Goal: Obtain resource: Download file/media

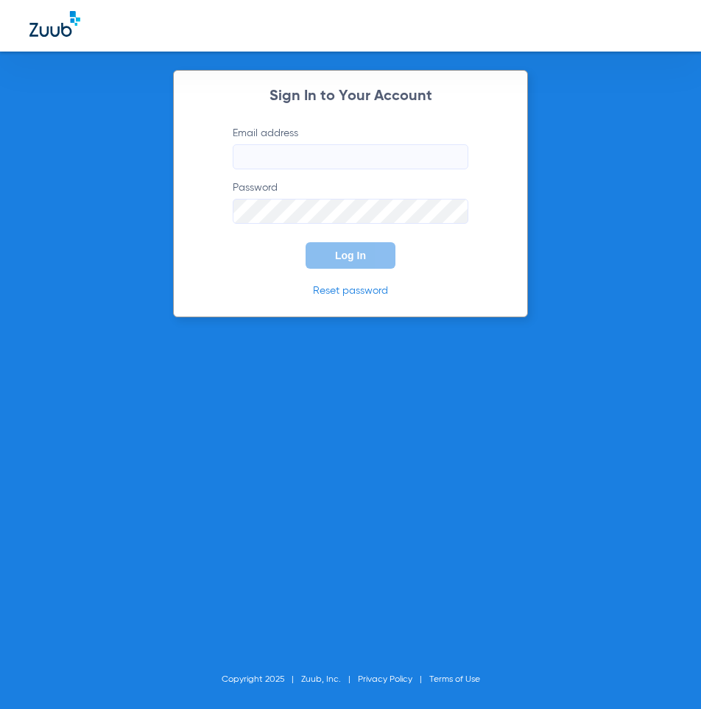
click at [278, 159] on input "Email address" at bounding box center [351, 156] width 236 height 25
type input "lapuenteadvanced@gmail.com"
click at [306, 242] on button "Log In" at bounding box center [351, 255] width 90 height 27
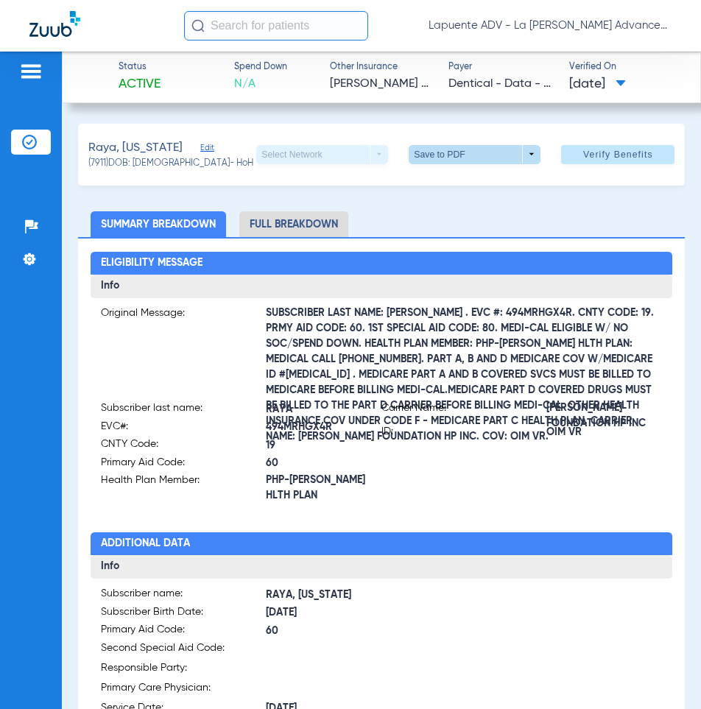
click at [460, 159] on span at bounding box center [474, 154] width 35 height 35
click at [455, 180] on span "Save to PDF" at bounding box center [469, 183] width 58 height 10
click at [292, 220] on li "Full Breakdown" at bounding box center [293, 224] width 109 height 26
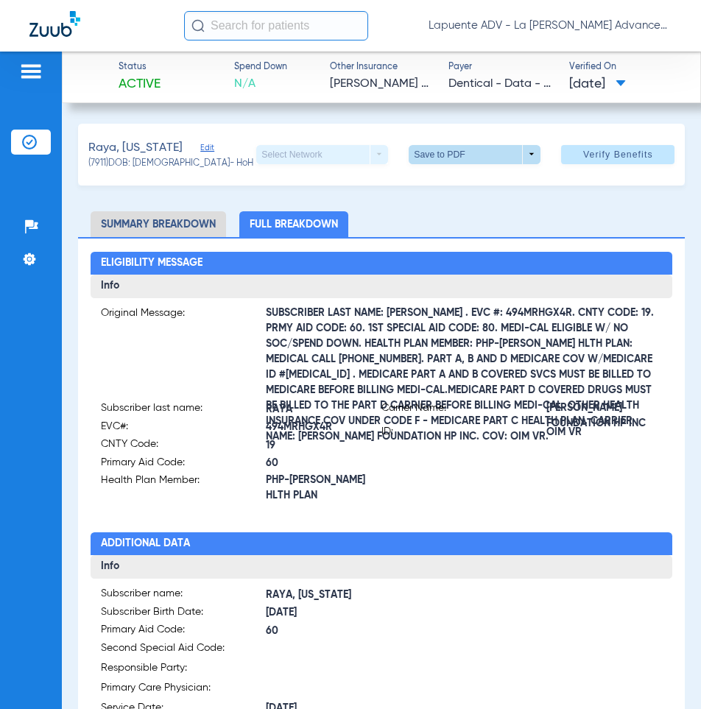
click at [439, 160] on span at bounding box center [475, 154] width 132 height 19
click at [420, 182] on mat-icon "insert_drive_file" at bounding box center [420, 183] width 18 height 18
click at [409, 145] on button "Save to PDF arrow_drop_down" at bounding box center [475, 154] width 132 height 19
click at [436, 185] on button "insert_drive_file Save to PDF" at bounding box center [454, 183] width 111 height 29
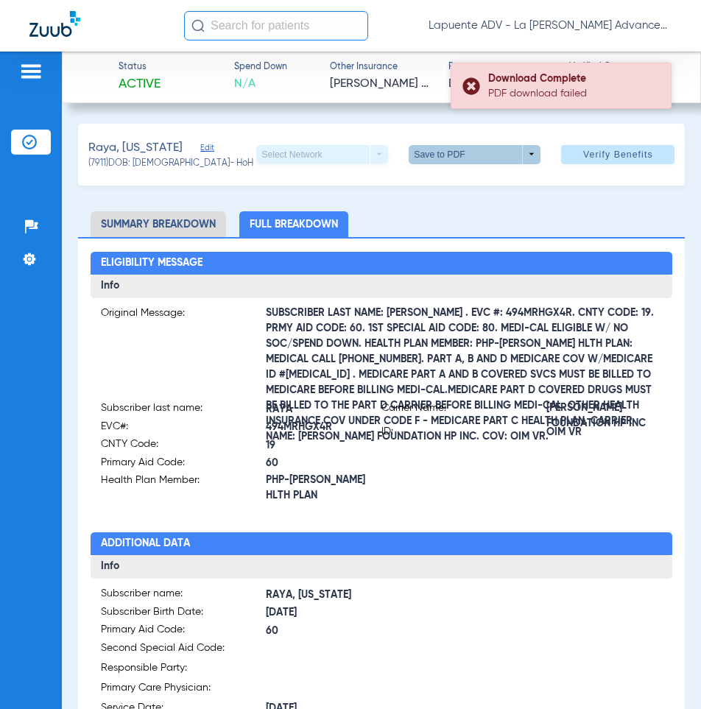
click at [506, 97] on div "PDF download failed" at bounding box center [573, 93] width 170 height 15
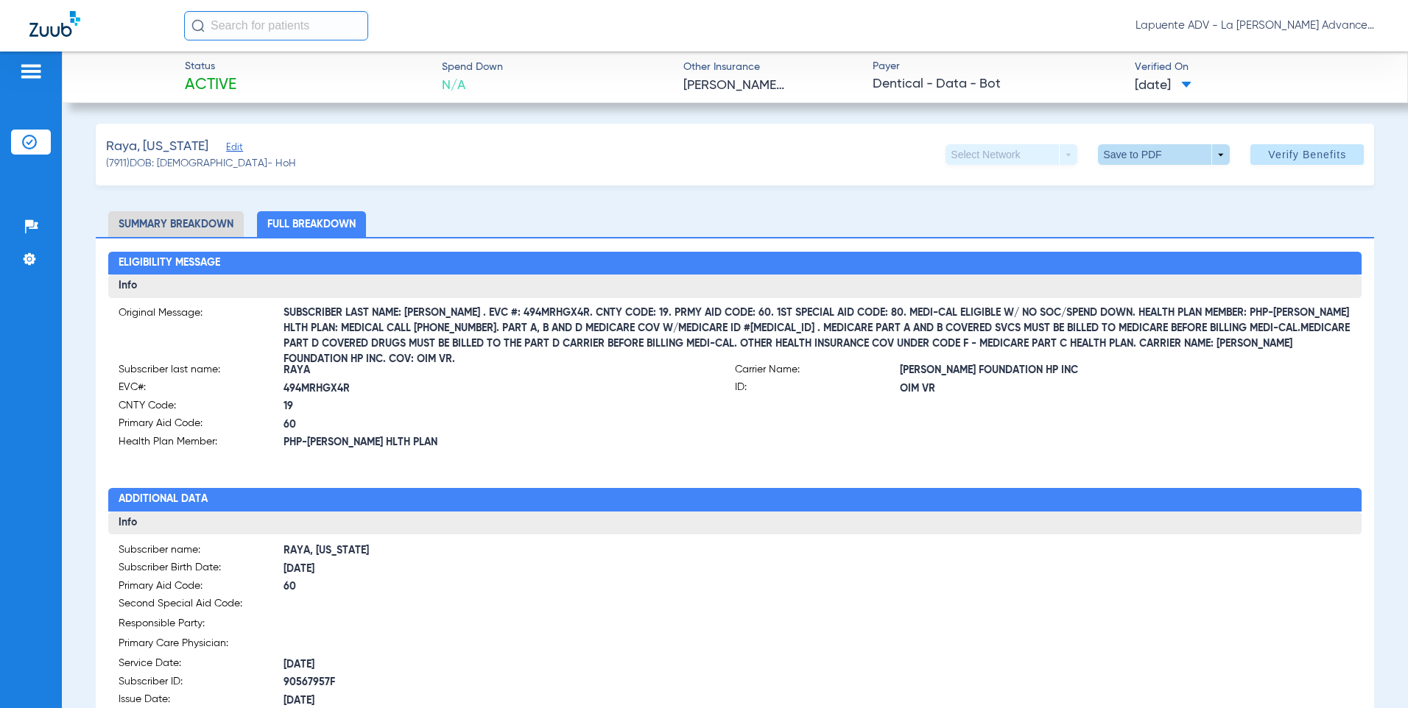
click at [700, 152] on span at bounding box center [1164, 154] width 132 height 21
click at [700, 188] on span "Save to PDF" at bounding box center [1158, 184] width 58 height 10
click at [700, 153] on span at bounding box center [1163, 154] width 35 height 35
click at [700, 191] on button "insert_drive_file Save to PDF" at bounding box center [1143, 183] width 111 height 29
click at [700, 156] on span at bounding box center [1163, 154] width 35 height 35
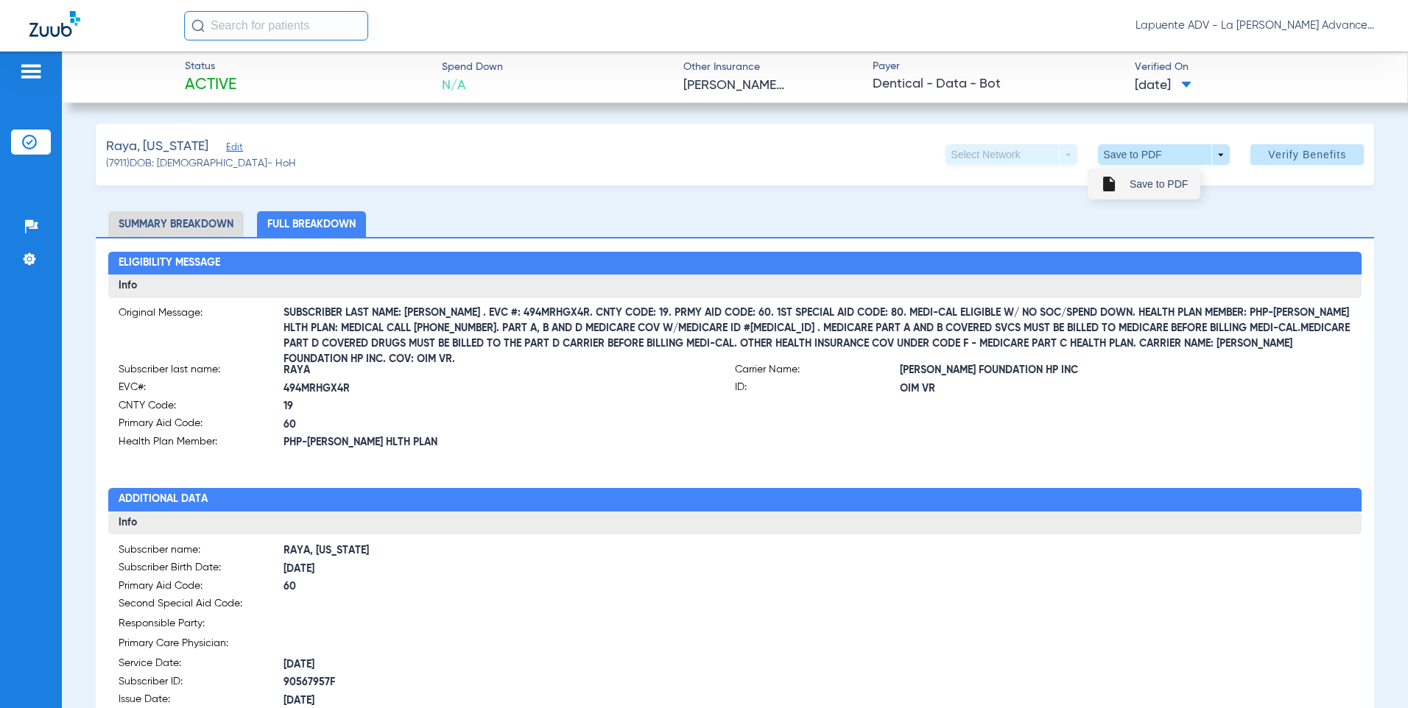
click at [700, 177] on button "insert_drive_file Save to PDF" at bounding box center [1143, 183] width 111 height 29
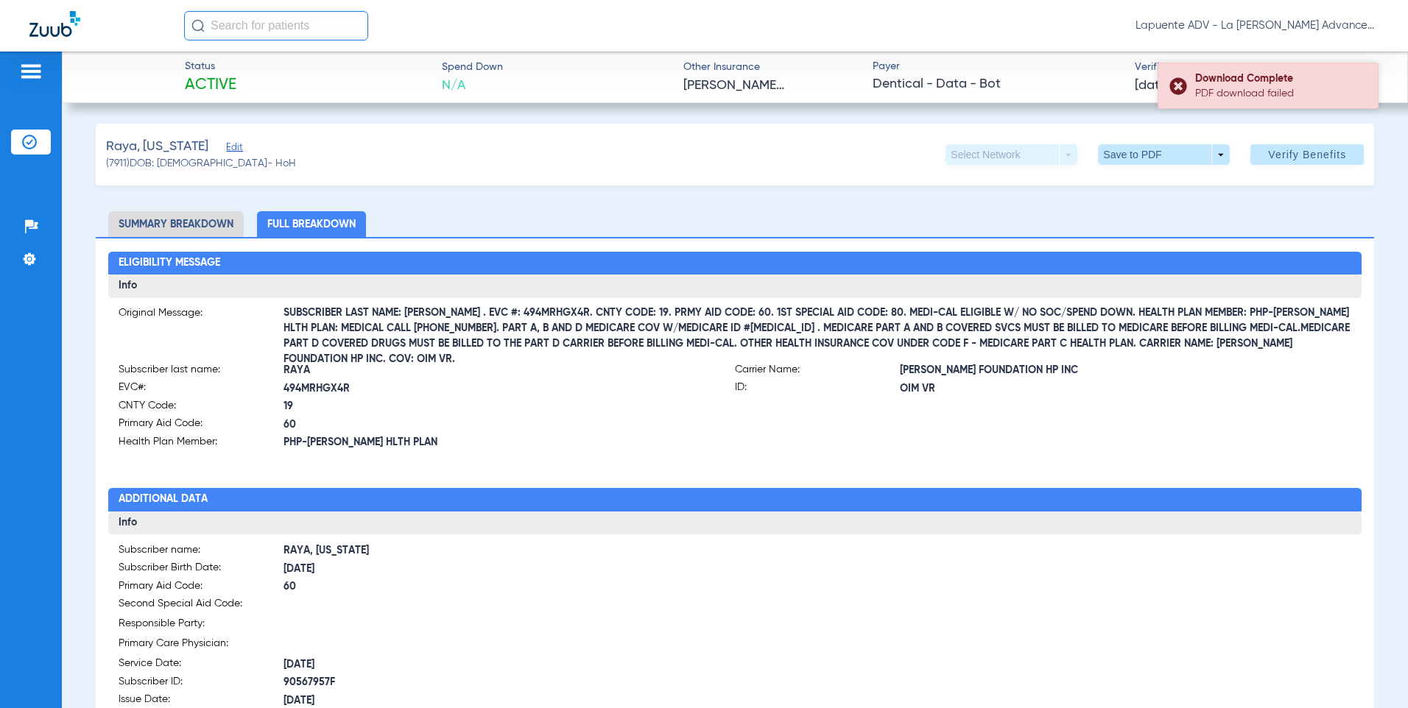
click at [700, 82] on div "Download Complete" at bounding box center [1280, 78] width 170 height 15
click at [185, 231] on li "Summary Breakdown" at bounding box center [175, 224] width 135 height 26
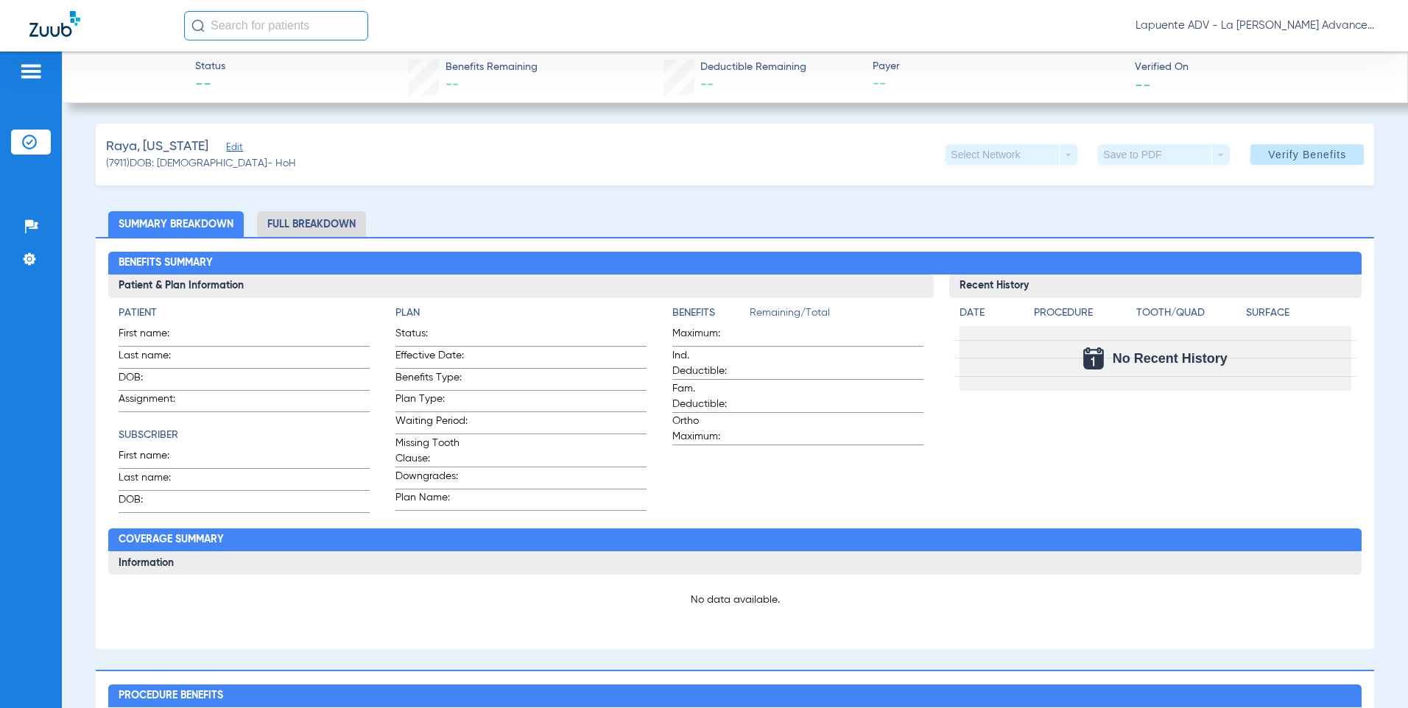
click at [340, 226] on li "Full Breakdown" at bounding box center [311, 224] width 109 height 26
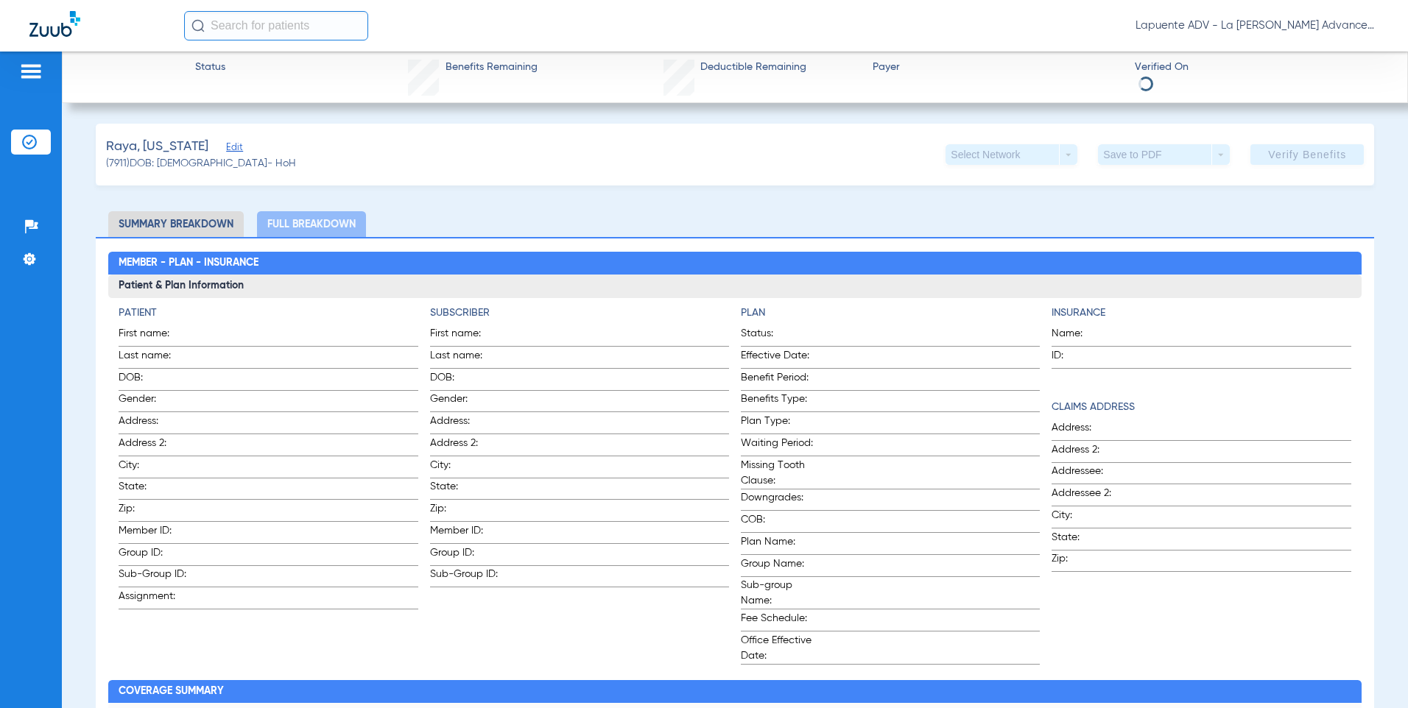
scroll to position [574, 0]
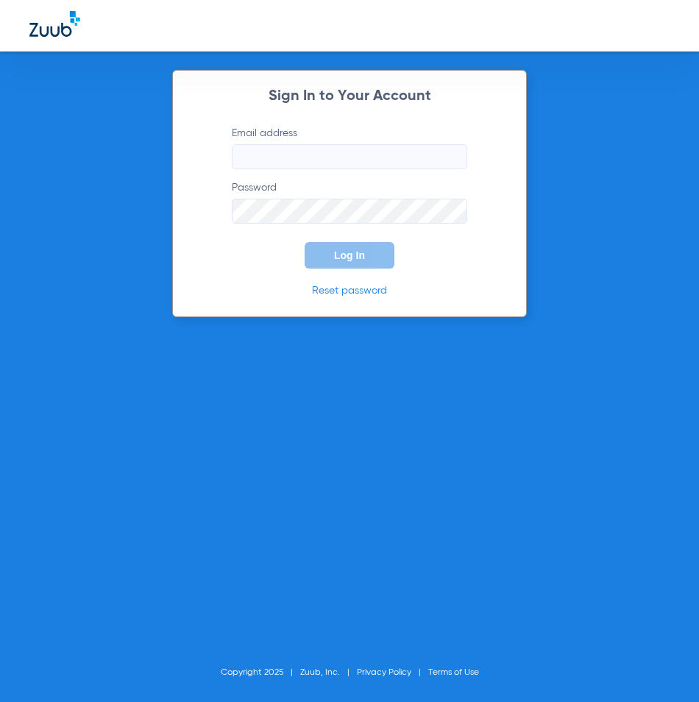
click at [381, 157] on input "Email address" at bounding box center [350, 156] width 236 height 25
type input "lapuenteadvanced@gmail.com"
click at [305, 242] on button "Log In" at bounding box center [350, 255] width 90 height 27
click at [341, 266] on button "Log In" at bounding box center [350, 255] width 90 height 27
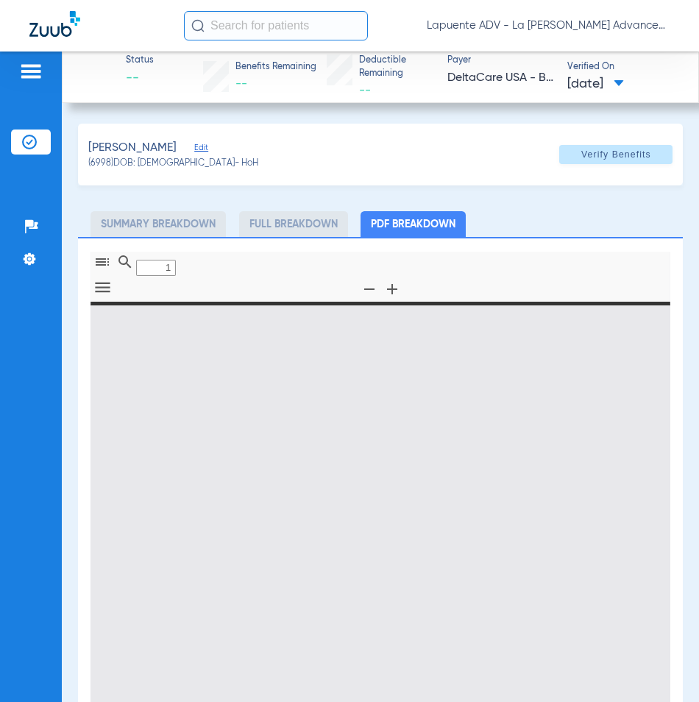
type input "0"
select select "page-width"
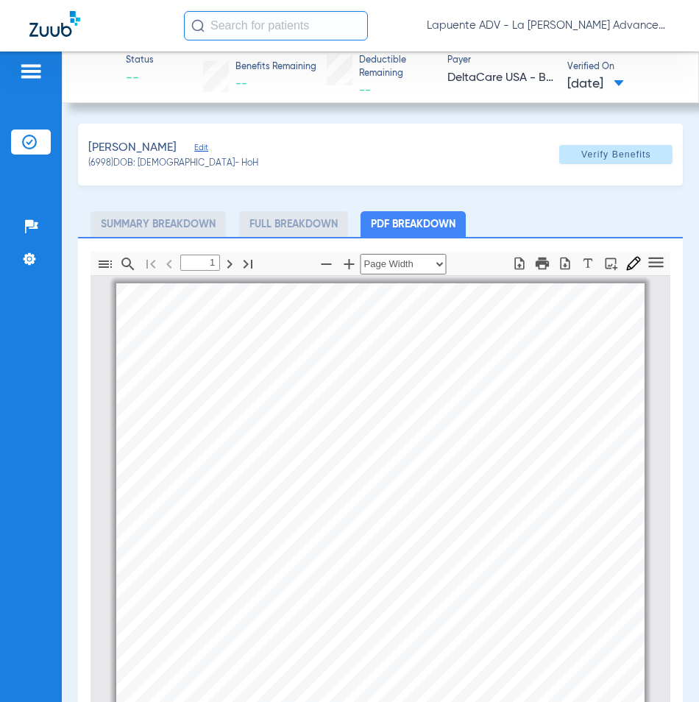
scroll to position [7, 0]
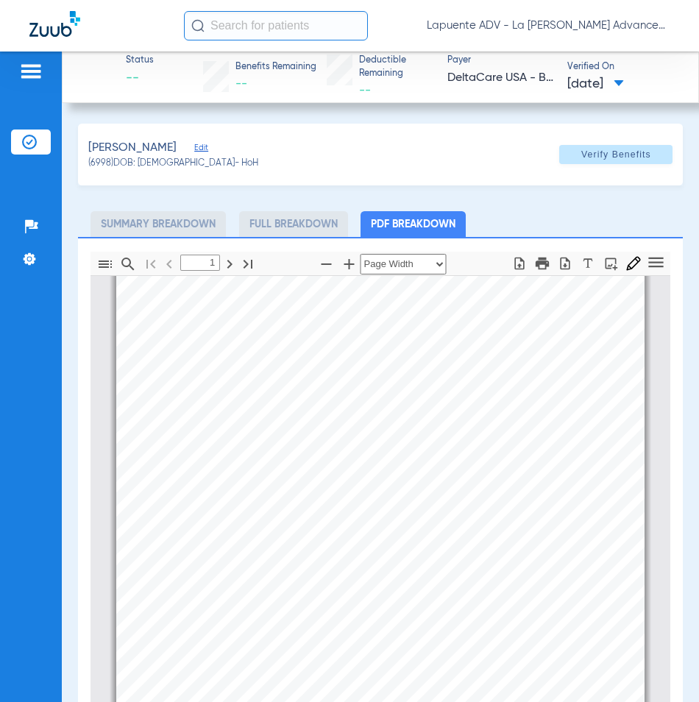
type input "2"
click at [558, 266] on icon "button" at bounding box center [565, 263] width 15 height 15
click at [346, 170] on div "Berumen, Lidia Edit (6998) DOB: 06/26/1953 - HoH Verify Benefits" at bounding box center [381, 155] width 606 height 62
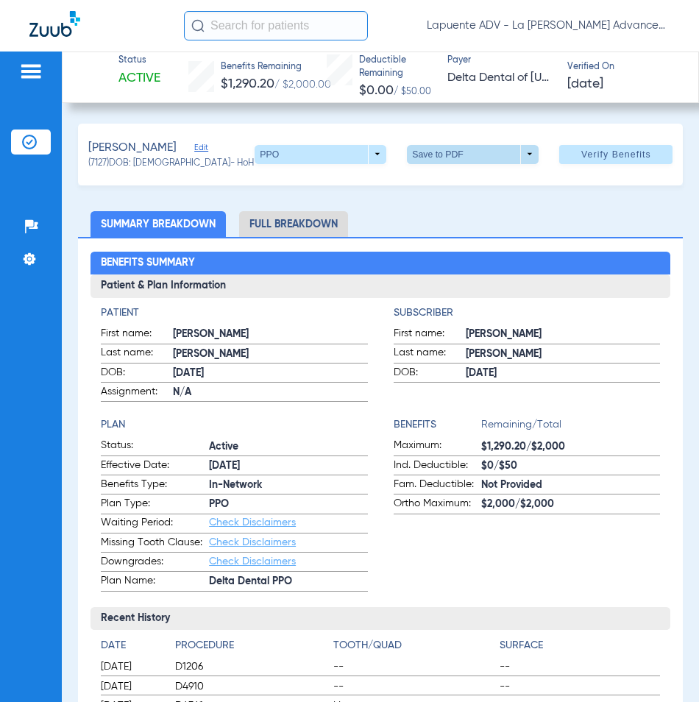
click at [470, 155] on span at bounding box center [473, 154] width 35 height 35
click at [468, 179] on span "Save to PDF" at bounding box center [468, 183] width 58 height 10
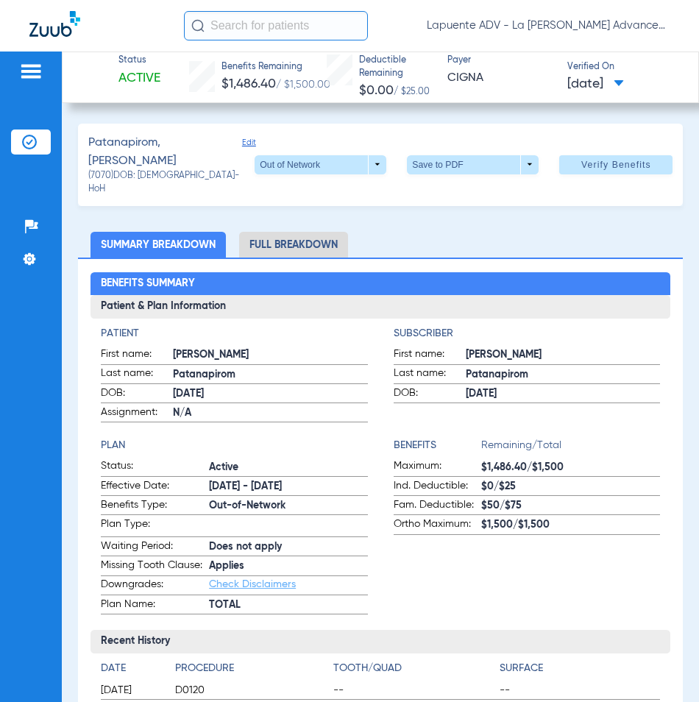
drag, startPoint x: 310, startPoint y: 222, endPoint x: 340, endPoint y: 207, distance: 33.9
click at [310, 232] on li "Full Breakdown" at bounding box center [293, 245] width 109 height 26
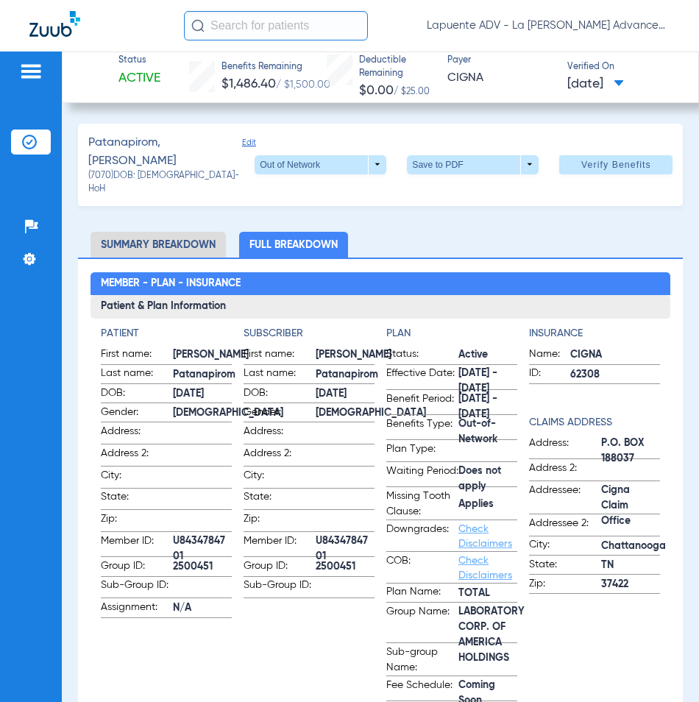
click at [335, 158] on span at bounding box center [321, 164] width 132 height 19
click at [314, 180] on span "TOTAL" at bounding box center [291, 183] width 68 height 10
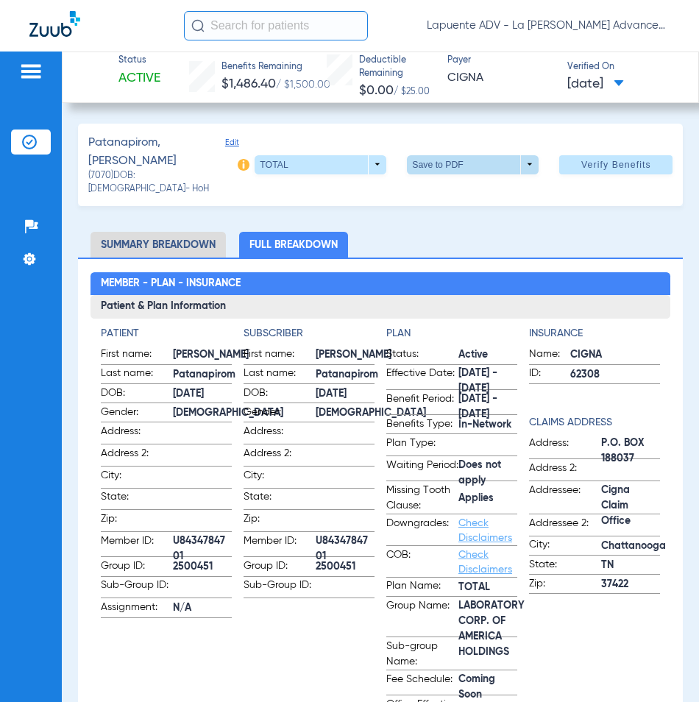
click at [483, 161] on span at bounding box center [473, 164] width 132 height 19
click at [464, 186] on span "Save to PDF" at bounding box center [468, 187] width 58 height 10
